Goal: Task Accomplishment & Management: Manage account settings

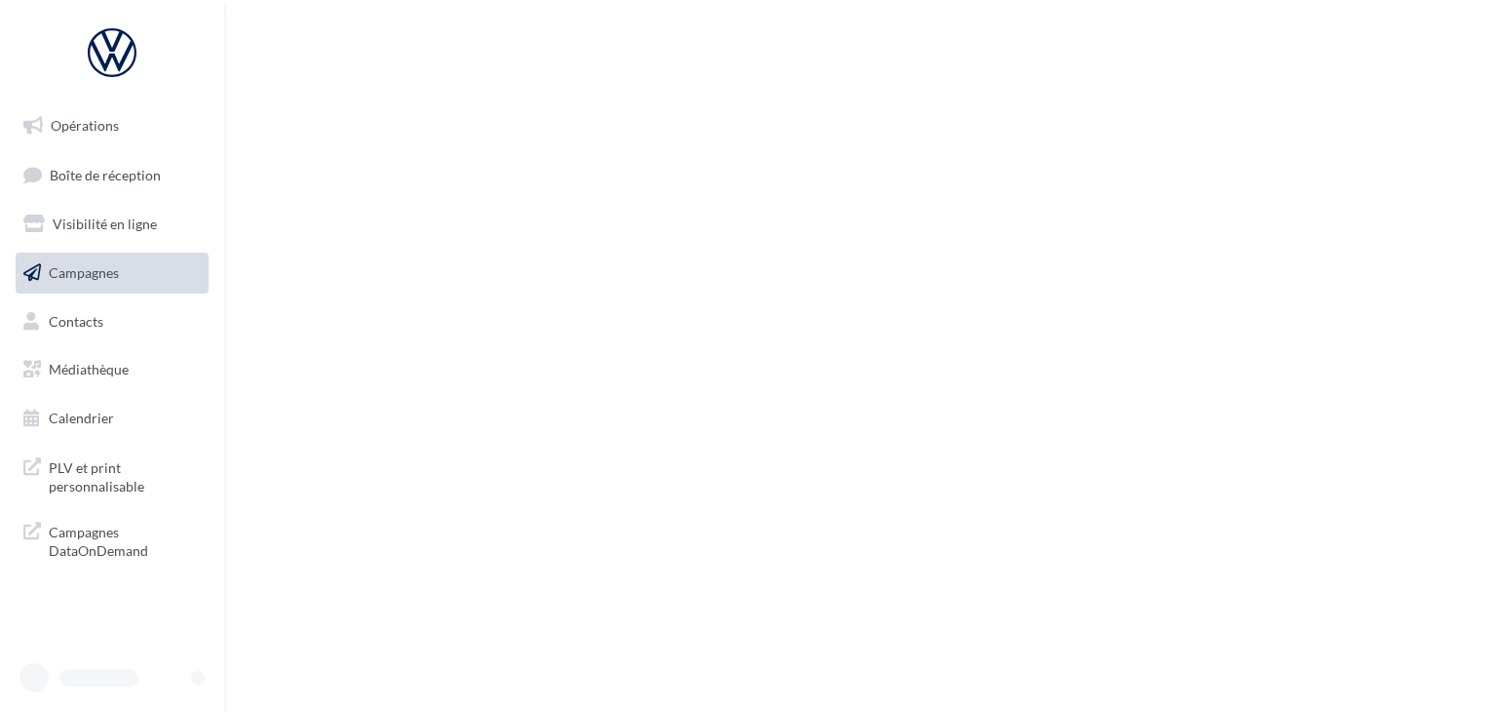
click at [1305, 150] on div "Opérations Boîte de réception Visibilité en ligne Campagnes Contacts Médiathèqu…" at bounding box center [748, 356] width 1497 height 712
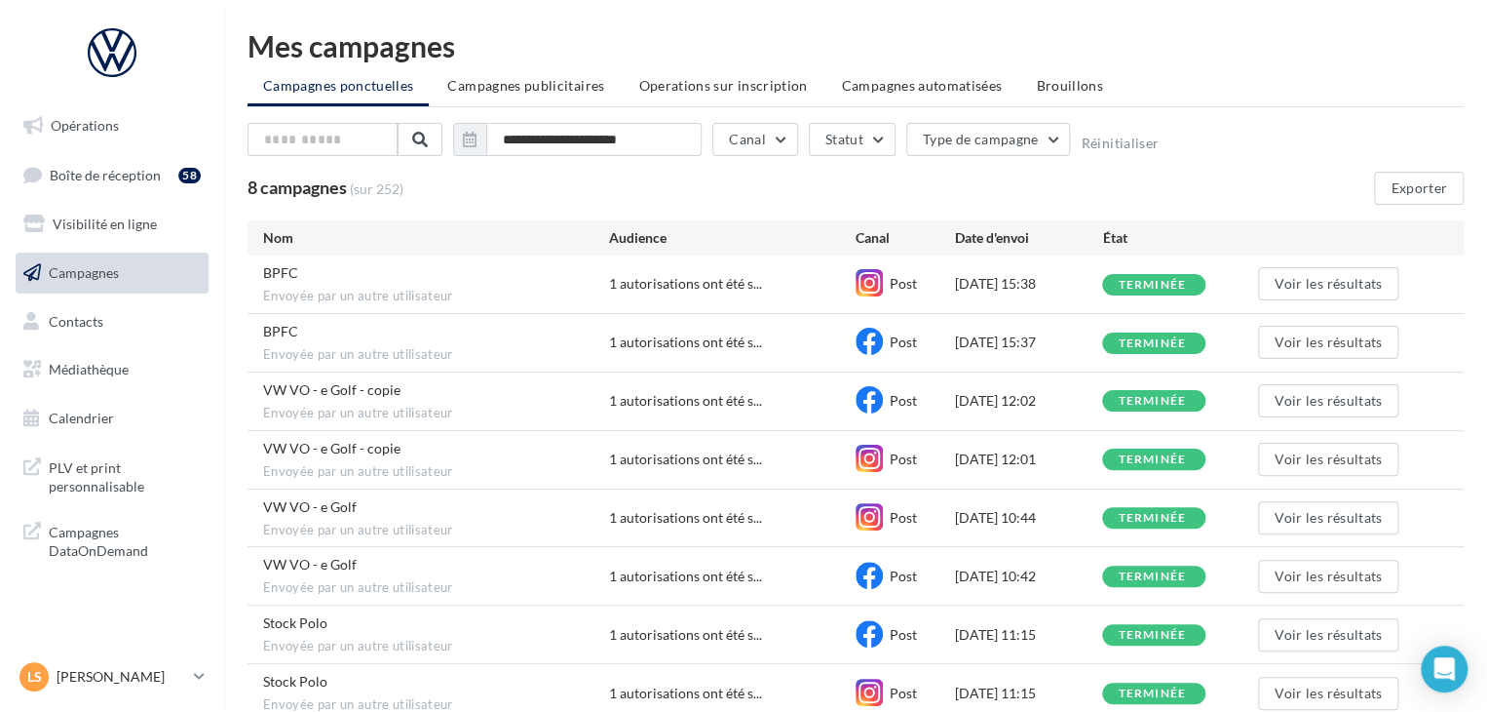
scroll to position [97, 0]
click at [480, 91] on span "Campagnes publicitaires" at bounding box center [525, 85] width 157 height 17
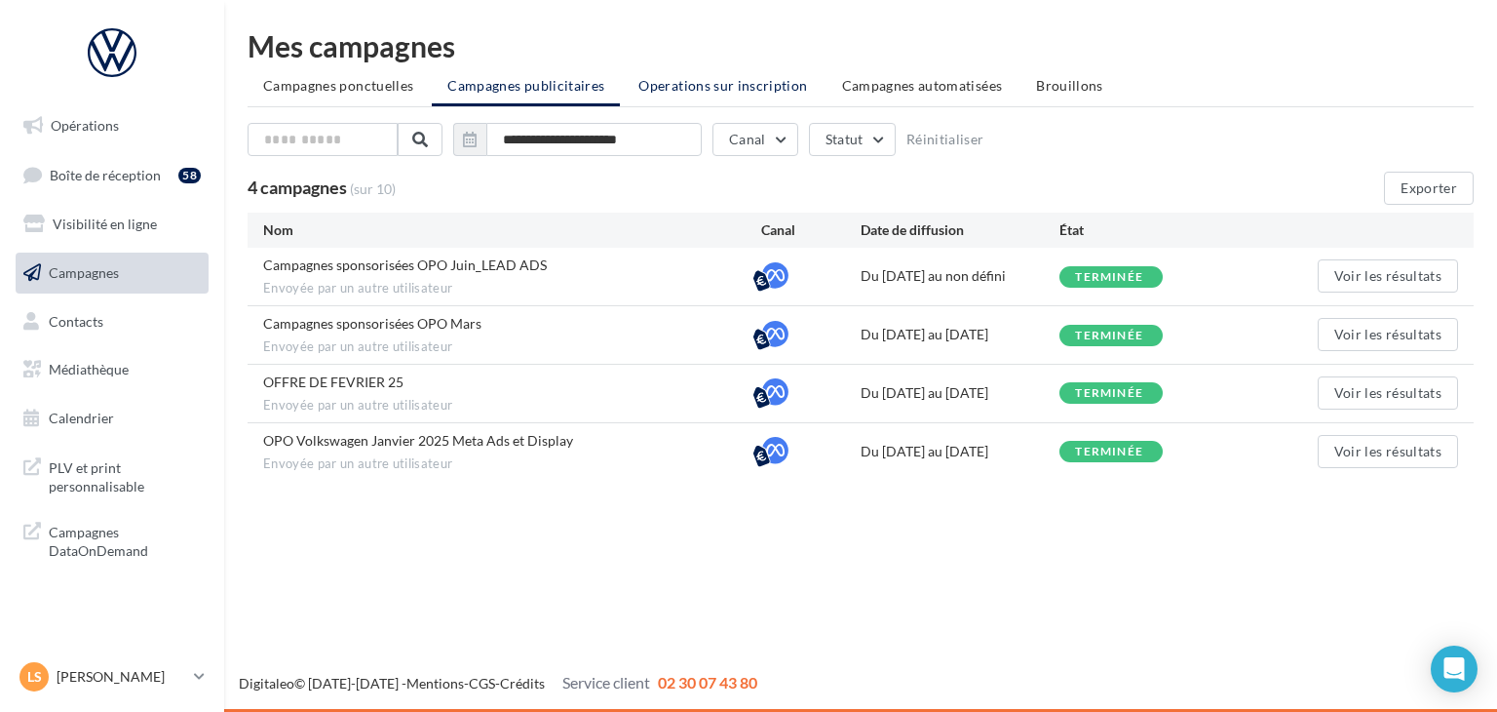
click at [715, 83] on span "Operations sur inscription" at bounding box center [722, 85] width 169 height 17
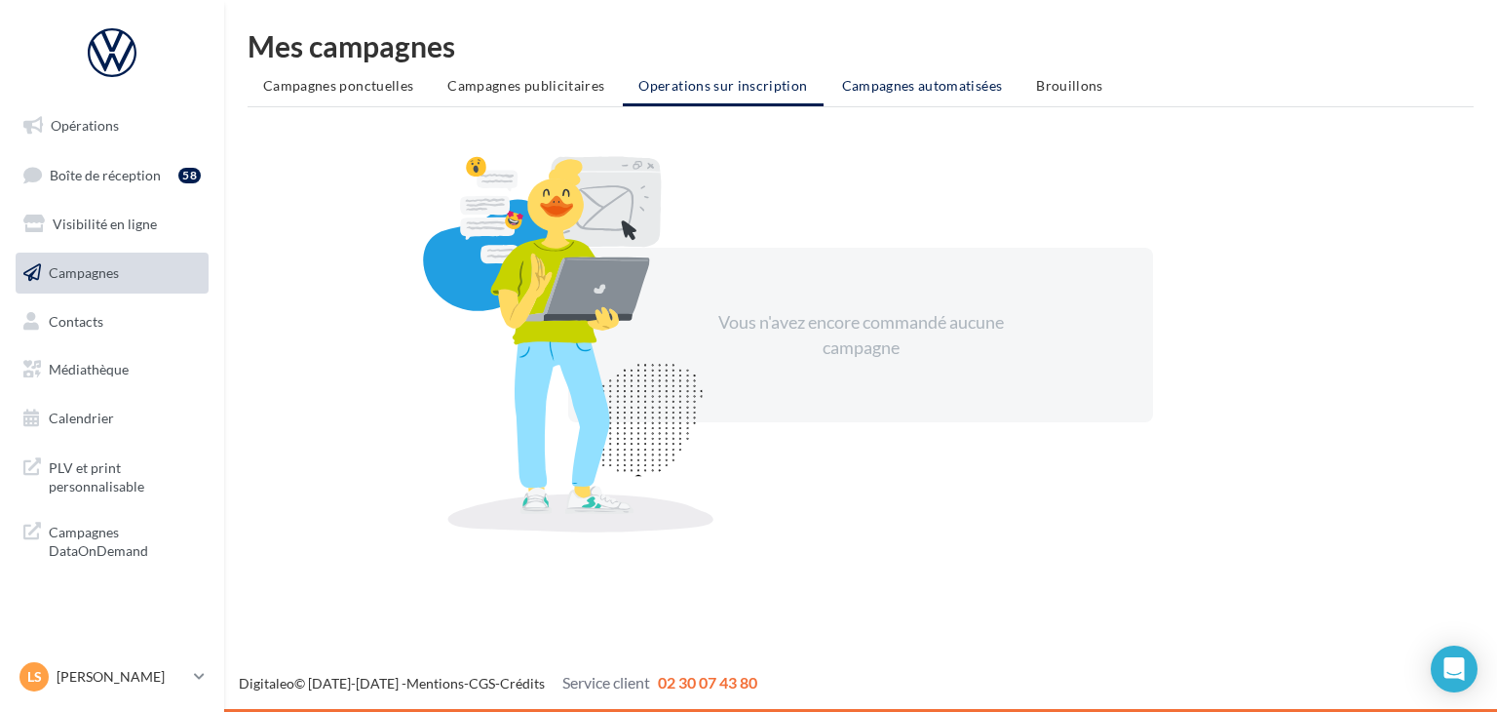
click at [870, 72] on li "Campagnes automatisées" at bounding box center [923, 85] width 192 height 35
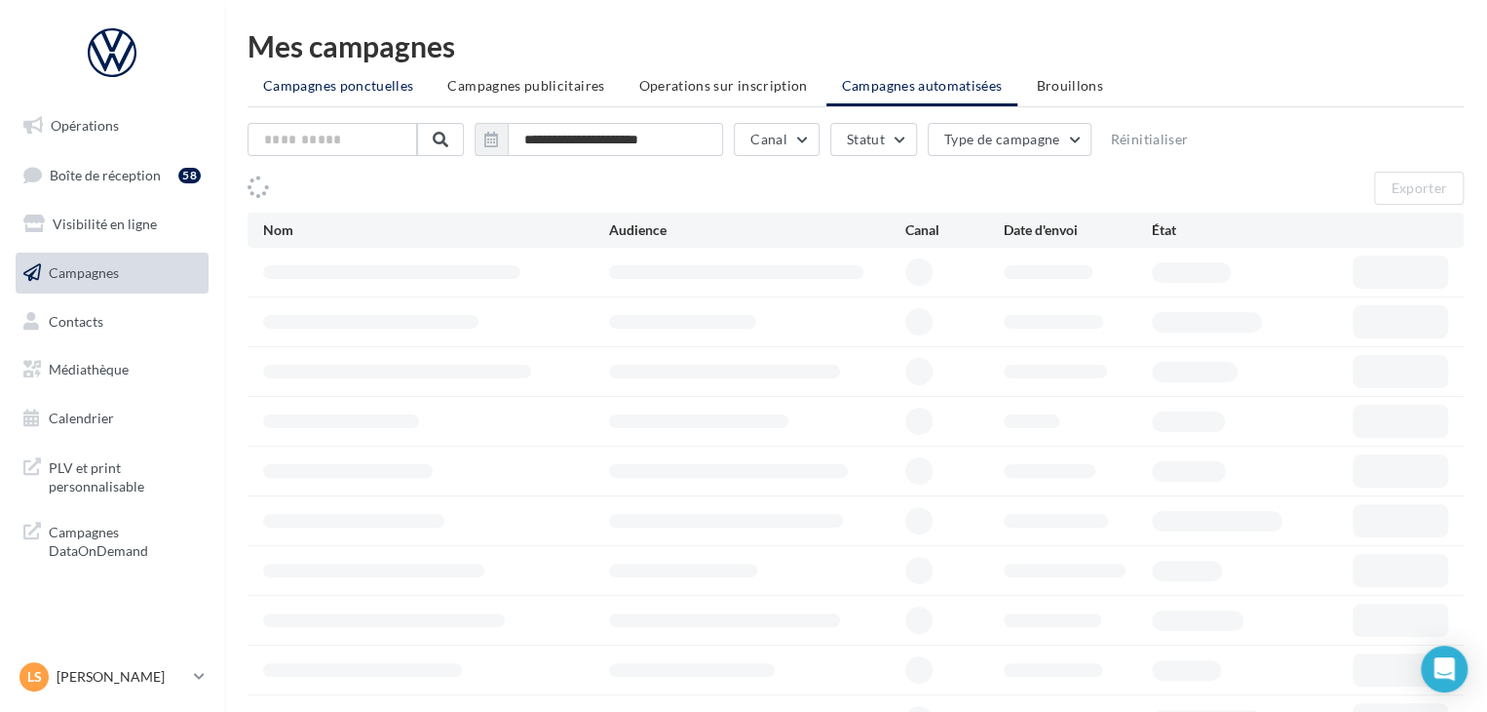
click at [348, 86] on span "Campagnes ponctuelles" at bounding box center [338, 85] width 150 height 17
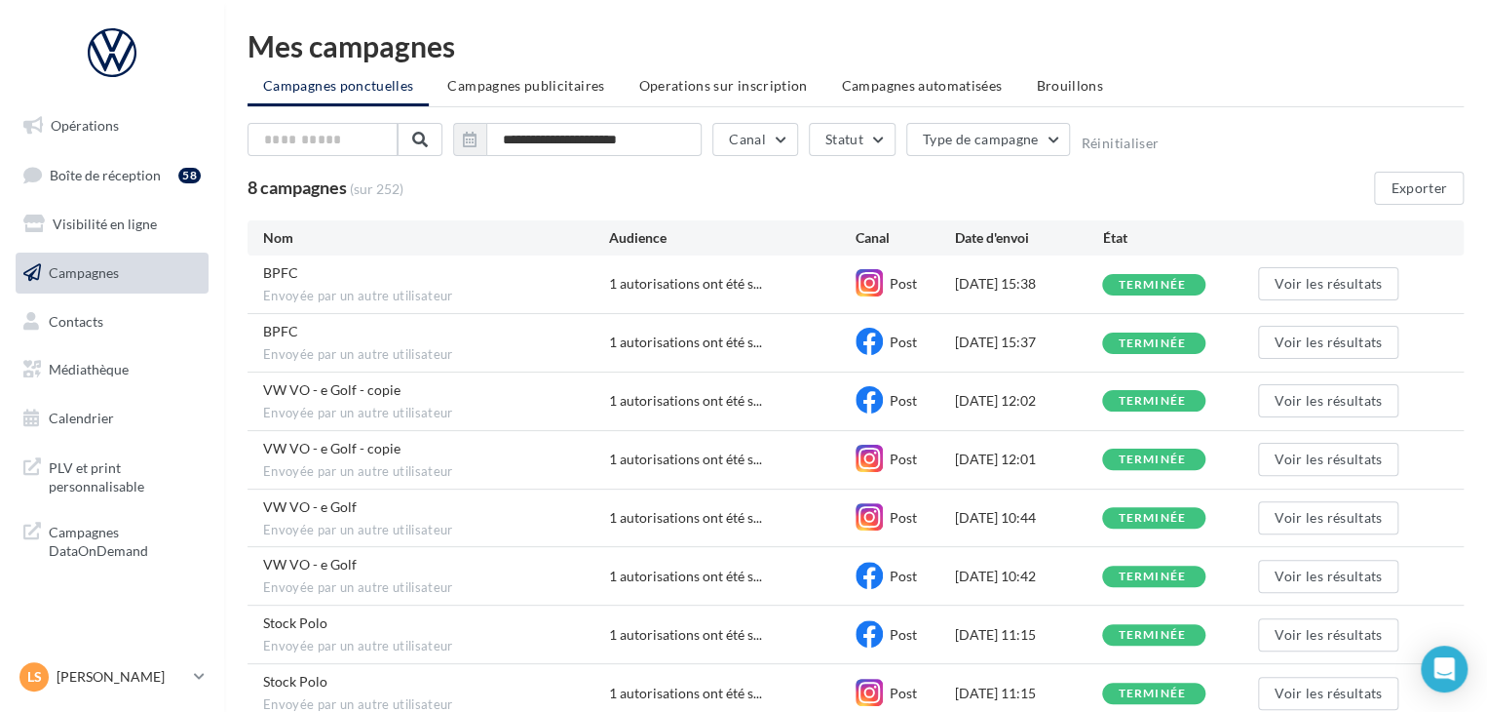
scroll to position [97, 0]
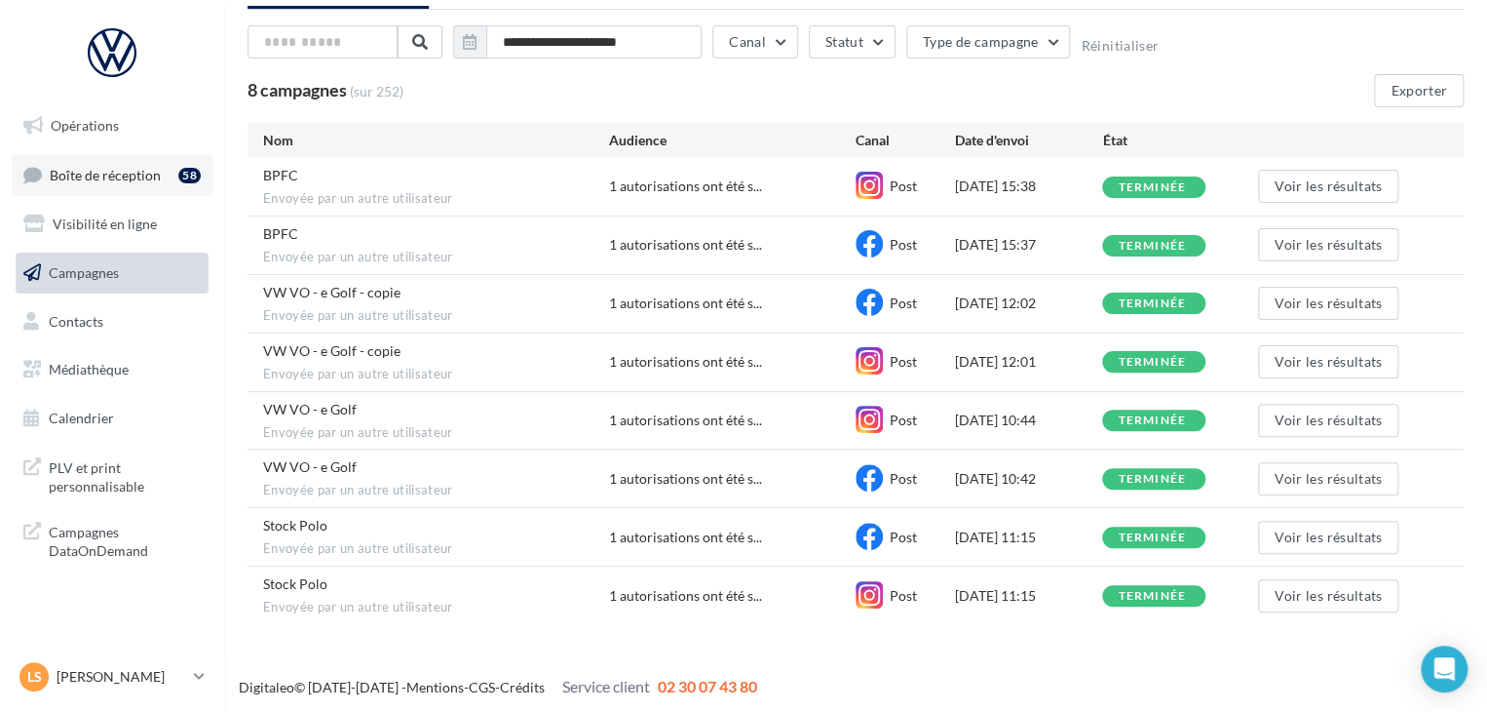
click at [104, 177] on span "Boîte de réception" at bounding box center [105, 174] width 111 height 17
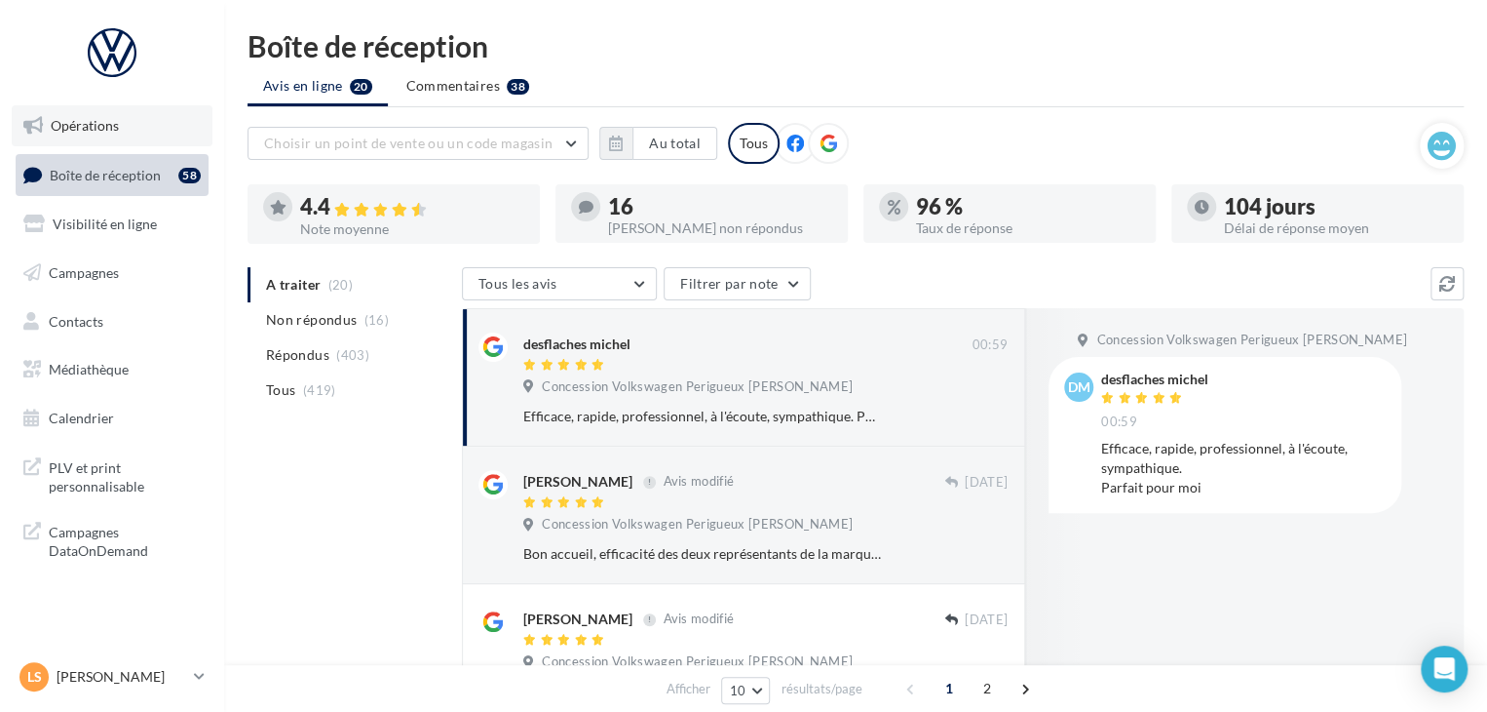
click at [109, 119] on span "Opérations" at bounding box center [85, 125] width 68 height 17
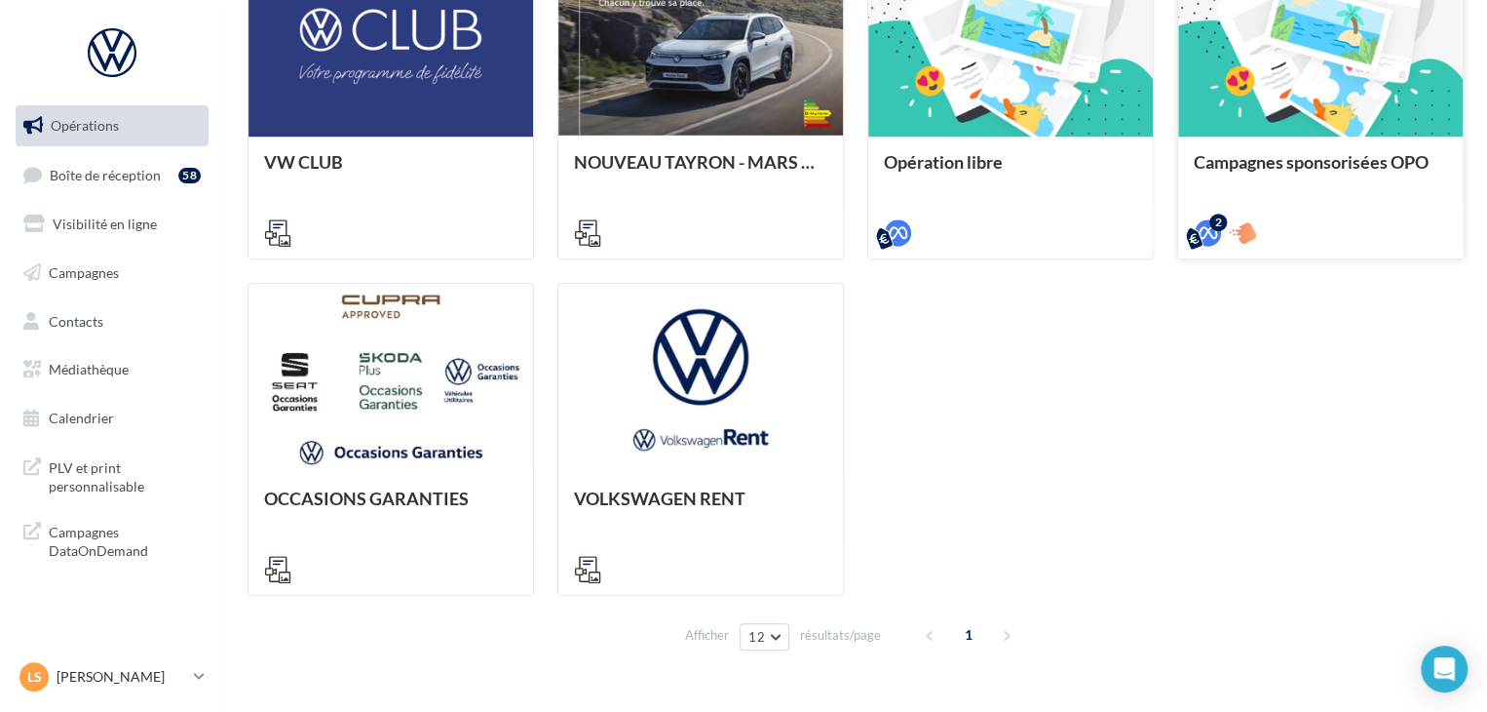
scroll to position [651, 0]
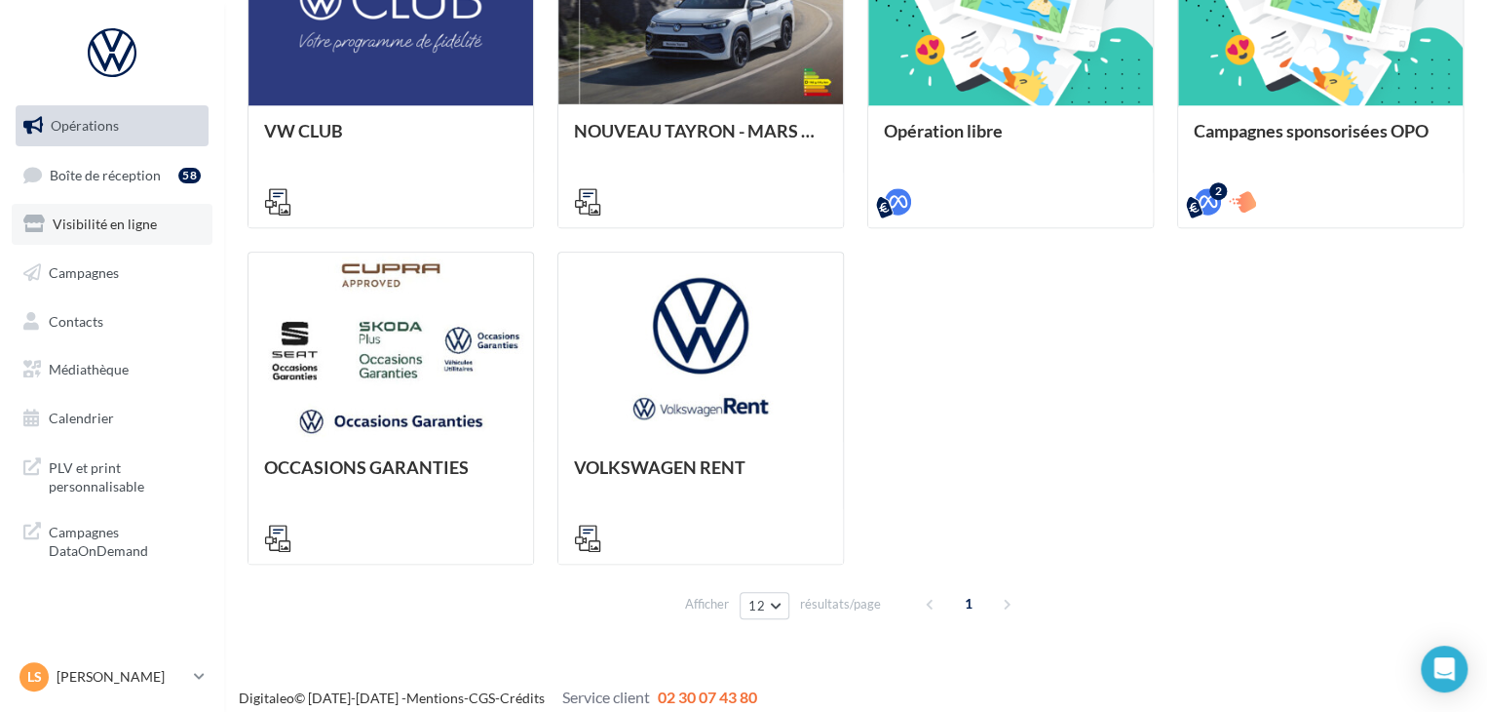
click at [135, 229] on span "Visibilité en ligne" at bounding box center [105, 223] width 104 height 17
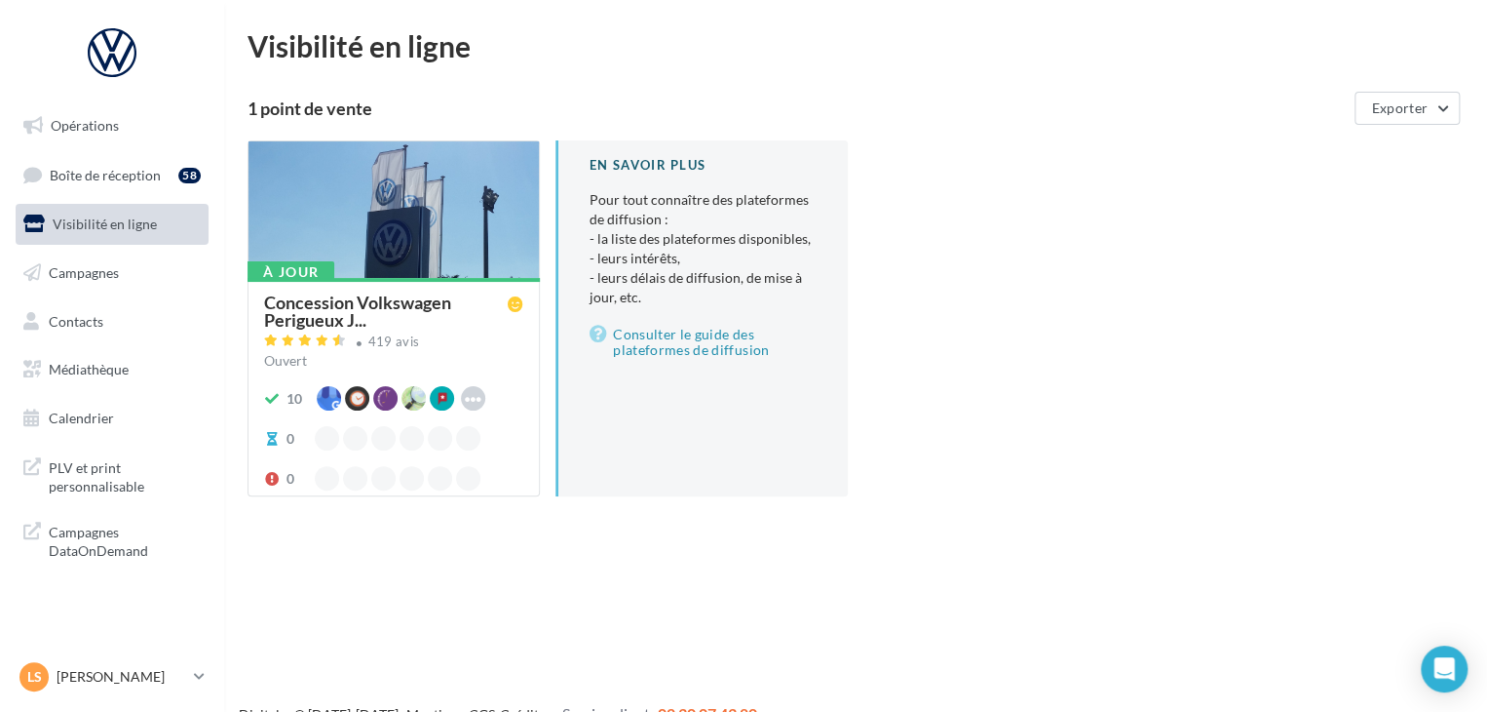
click at [369, 232] on div at bounding box center [394, 210] width 290 height 138
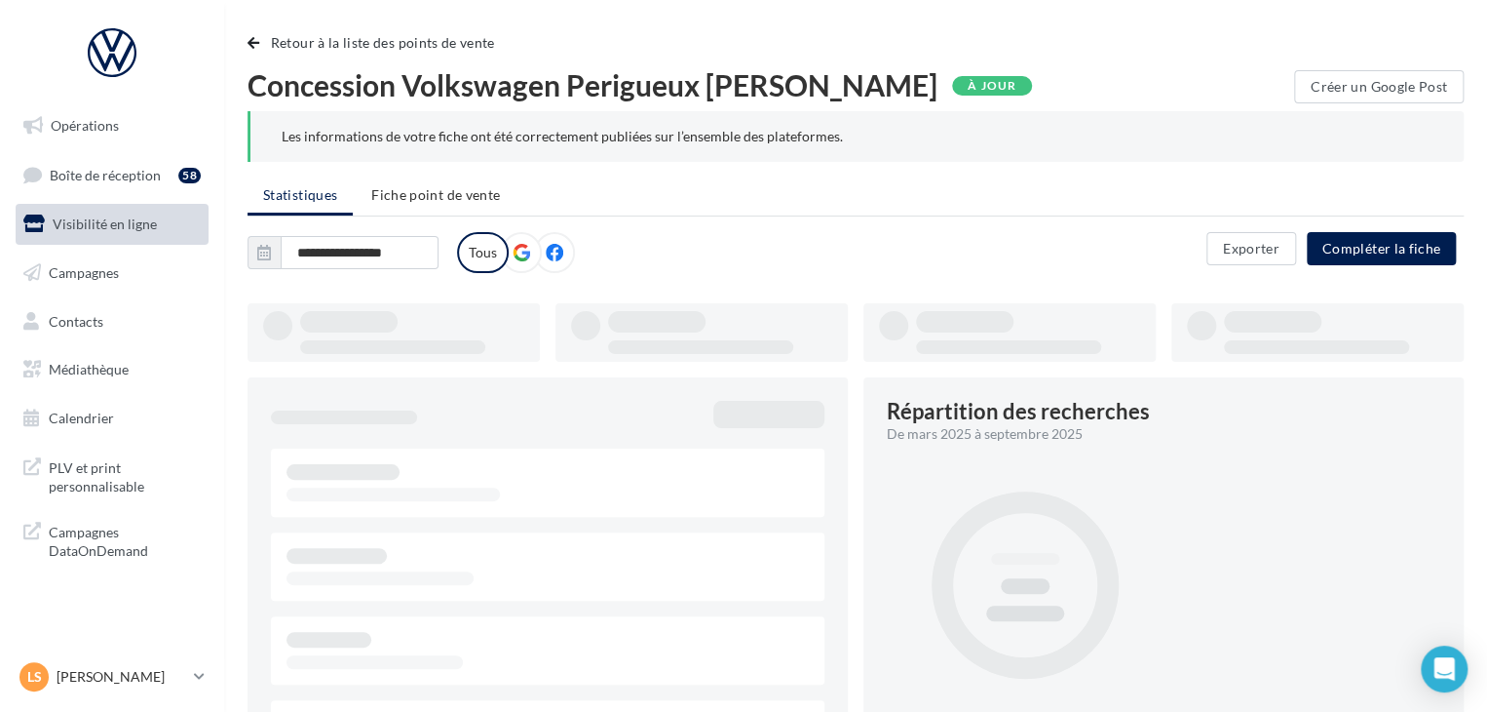
type input "**********"
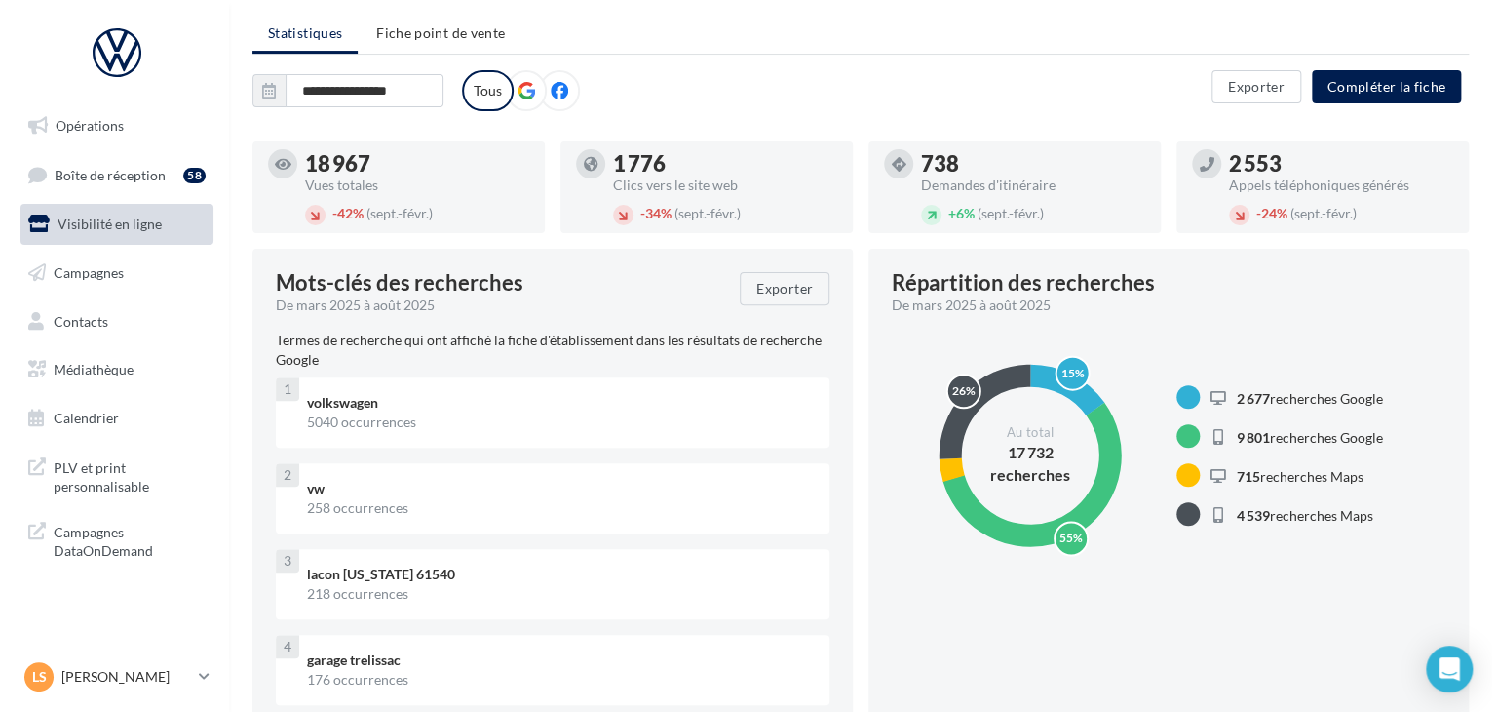
scroll to position [163, 0]
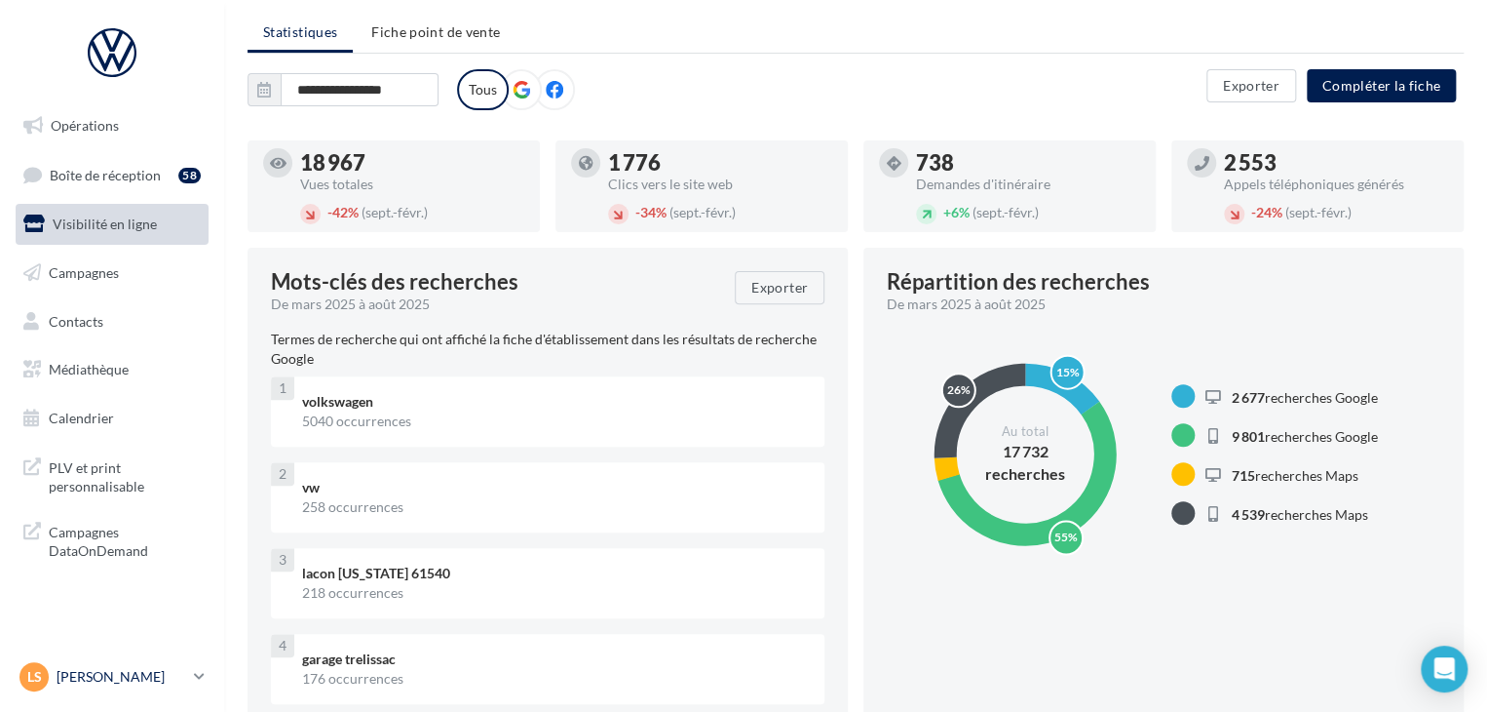
click at [180, 675] on p "[PERSON_NAME]" at bounding box center [122, 676] width 130 height 19
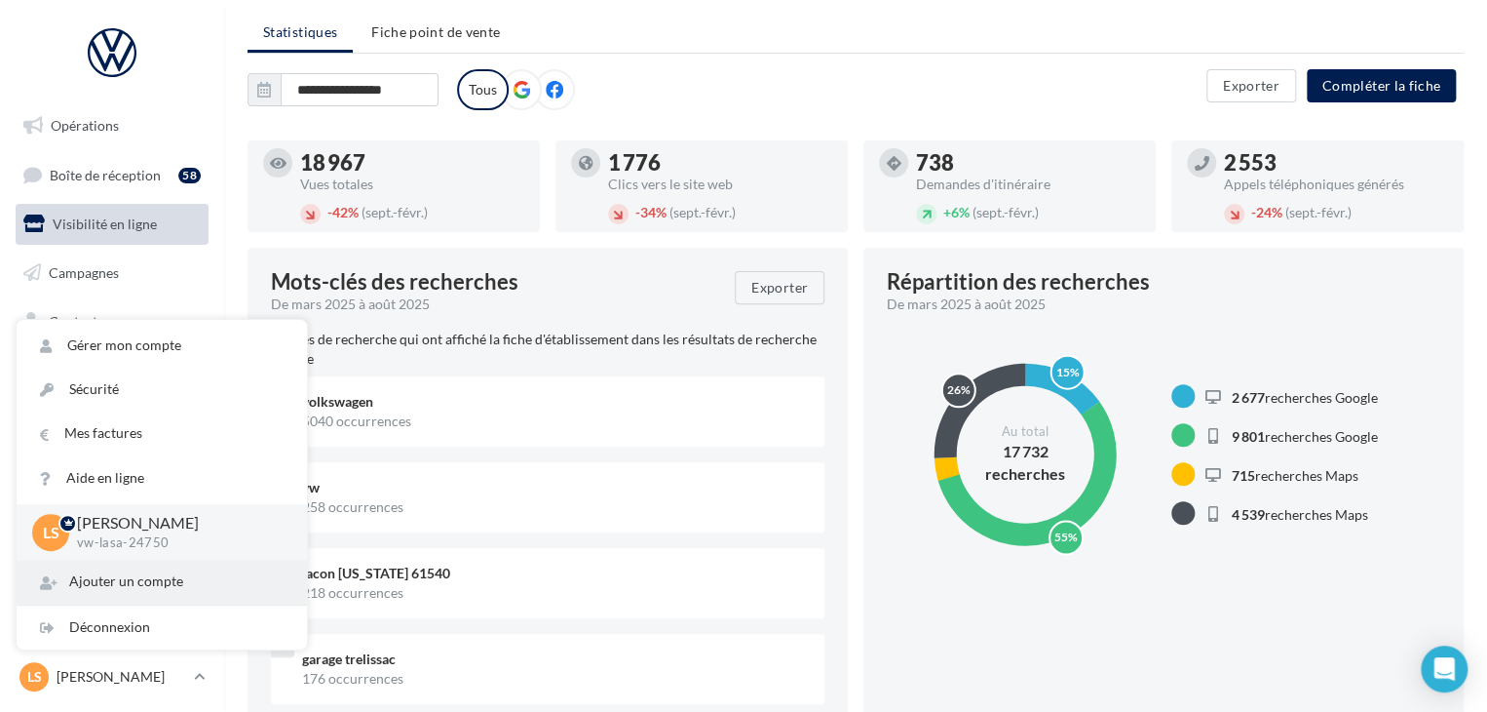
click at [150, 579] on div "Ajouter un compte" at bounding box center [162, 582] width 290 height 44
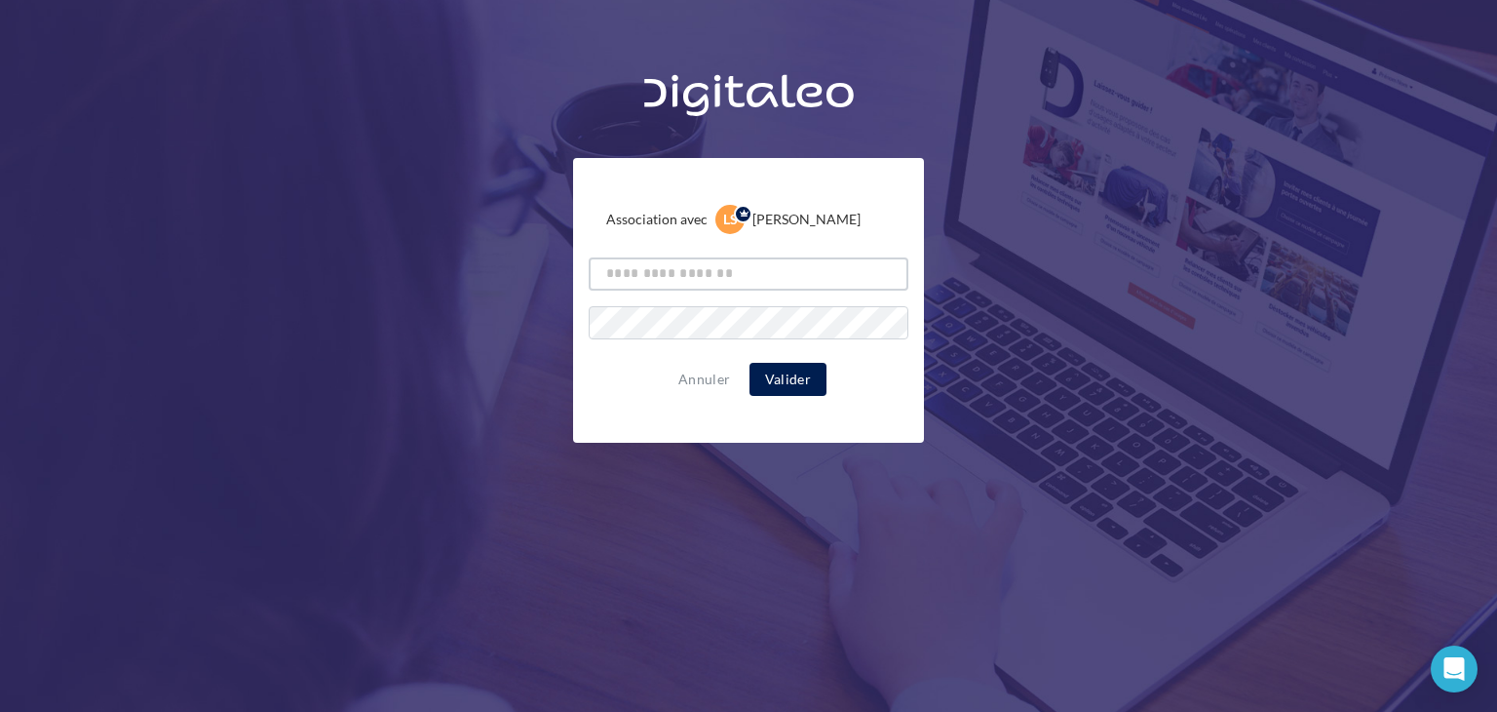
click at [664, 269] on input "text" at bounding box center [749, 273] width 320 height 33
type input "**********"
click at [630, 379] on div "Annuler Valider" at bounding box center [749, 379] width 320 height 33
click at [780, 381] on button "Valider" at bounding box center [788, 379] width 77 height 33
